Goal: Navigation & Orientation: Find specific page/section

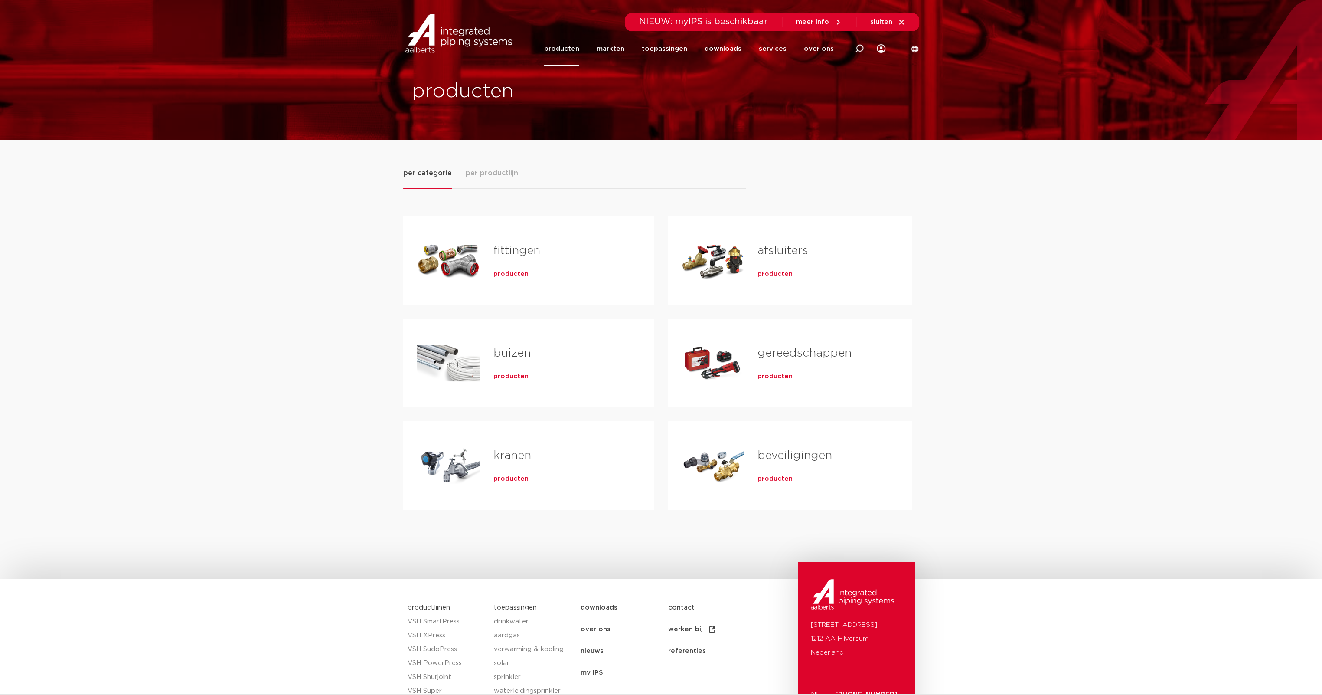
click at [565, 46] on link "producten" at bounding box center [561, 48] width 35 height 33
click at [640, 50] on li "toepassingen" at bounding box center [664, 48] width 63 height 33
click at [615, 52] on link "markten" at bounding box center [610, 48] width 28 height 33
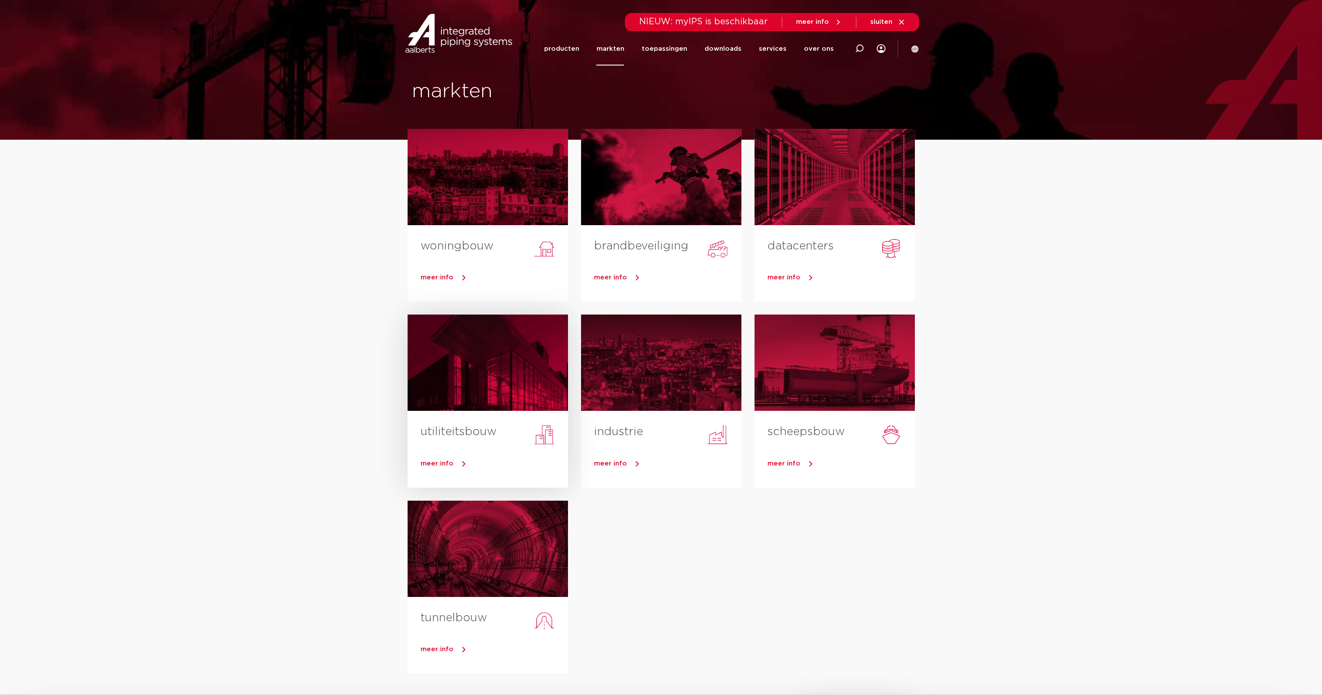
click at [479, 424] on h3 "utiliteitsbouw" at bounding box center [494, 434] width 147 height 20
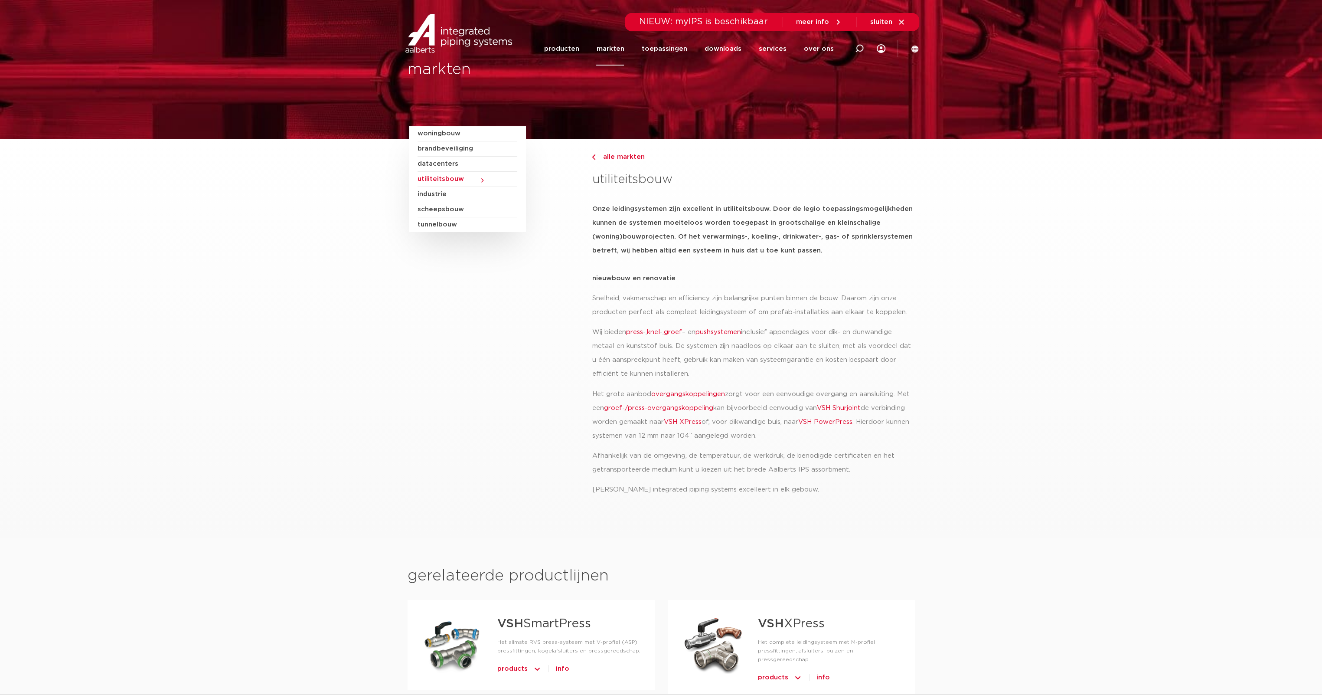
click at [389, 355] on section "woningbouw brandbeveiliging datacenters utiliteitsbouw industrie scheepsbouw tu…" at bounding box center [661, 338] width 1322 height 398
click at [875, 19] on span "sluiten" at bounding box center [881, 22] width 22 height 7
